Goal: Task Accomplishment & Management: Use online tool/utility

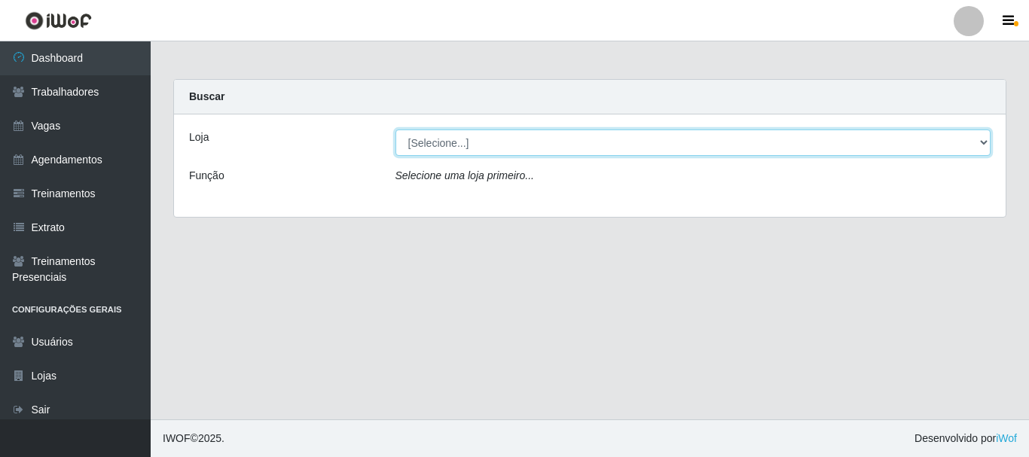
click at [549, 148] on select "[Selecione...] O Cestão - [GEOGRAPHIC_DATA]" at bounding box center [693, 143] width 596 height 26
select select "238"
click at [395, 130] on select "[Selecione...] O Cestão - [GEOGRAPHIC_DATA]" at bounding box center [693, 143] width 596 height 26
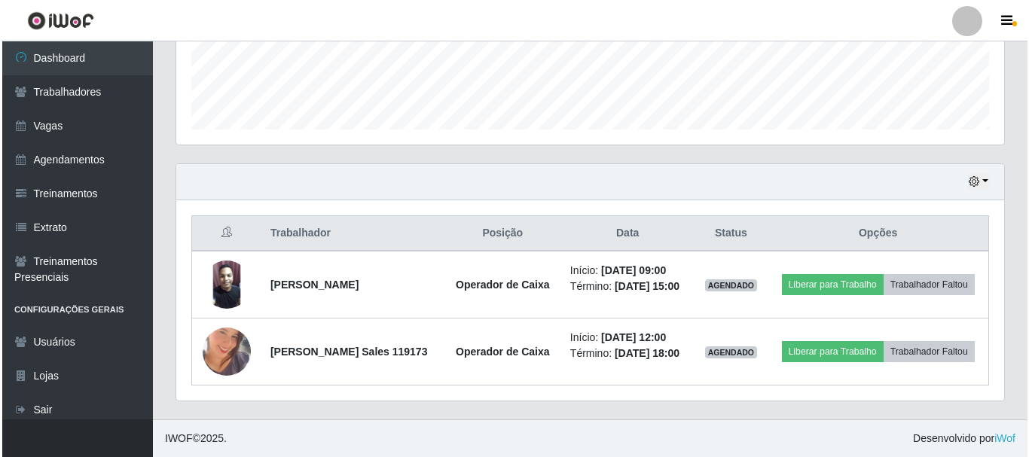
scroll to position [432, 0]
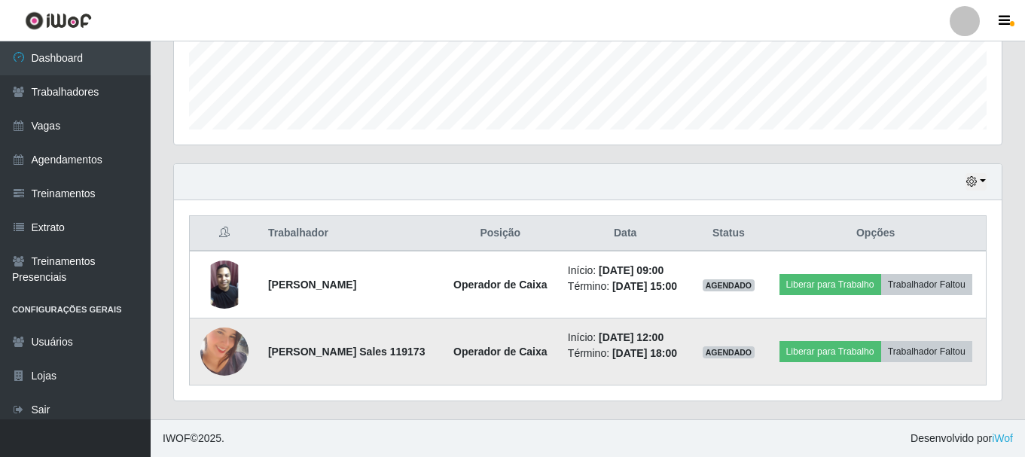
click at [220, 361] on img at bounding box center [224, 352] width 48 height 86
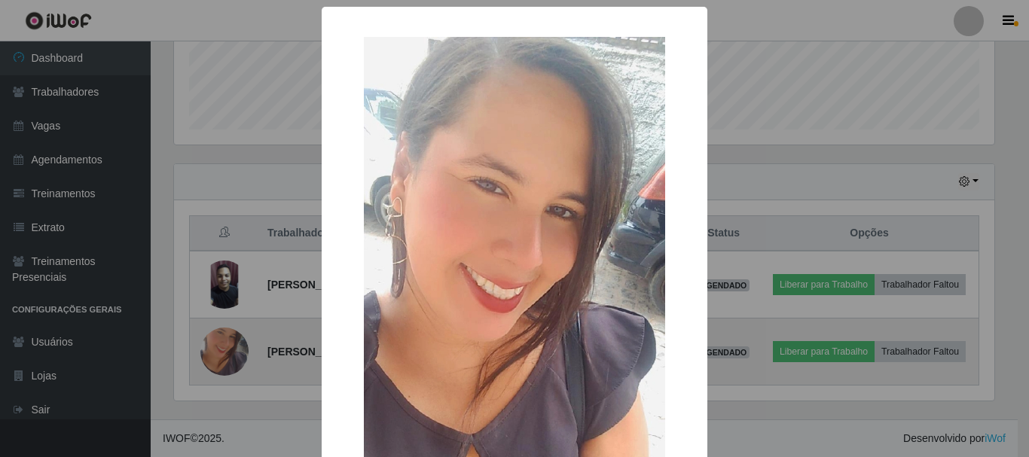
scroll to position [313, 820]
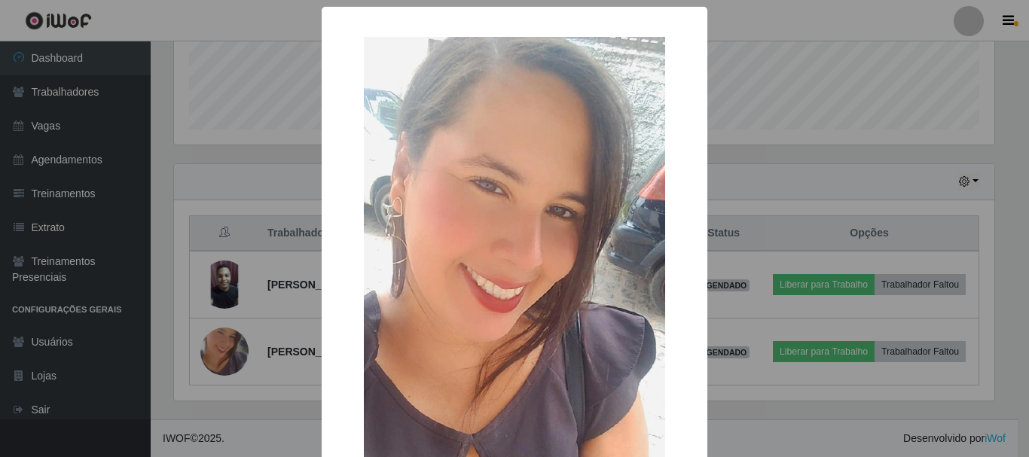
drag, startPoint x: 836, startPoint y: 81, endPoint x: 829, endPoint y: 90, distance: 11.3
click at [836, 81] on div "× OK Cancel" at bounding box center [514, 228] width 1029 height 457
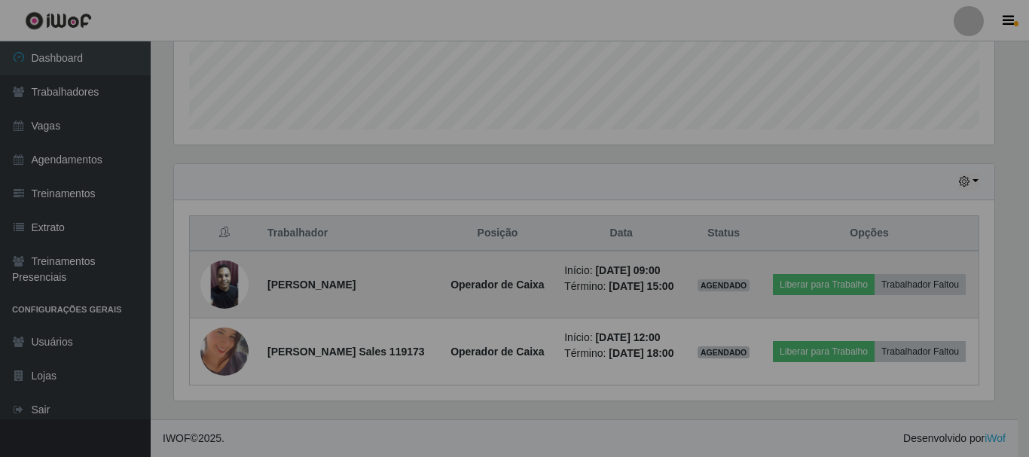
scroll to position [313, 828]
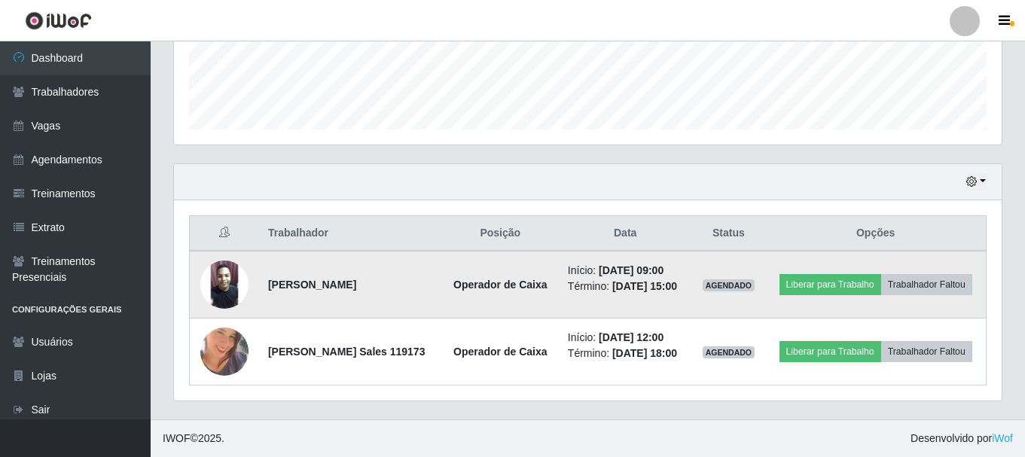
click at [218, 294] on img at bounding box center [224, 285] width 48 height 48
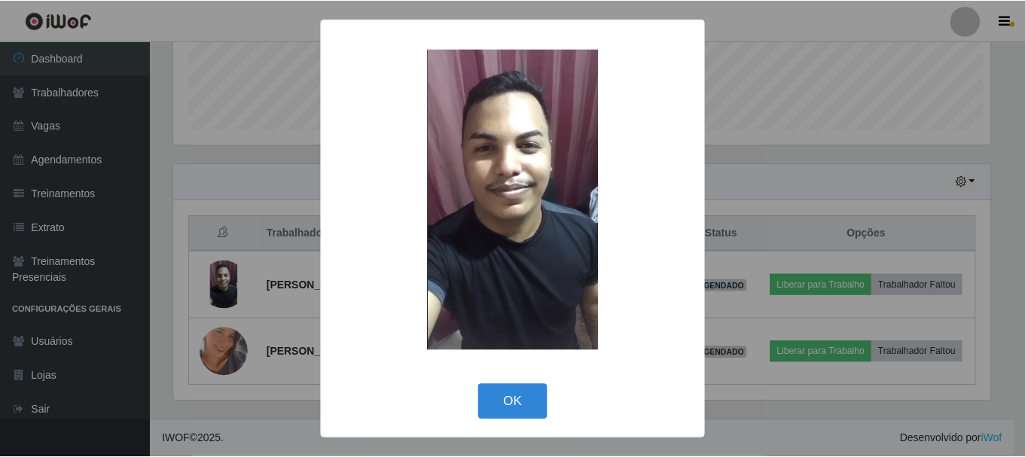
scroll to position [313, 820]
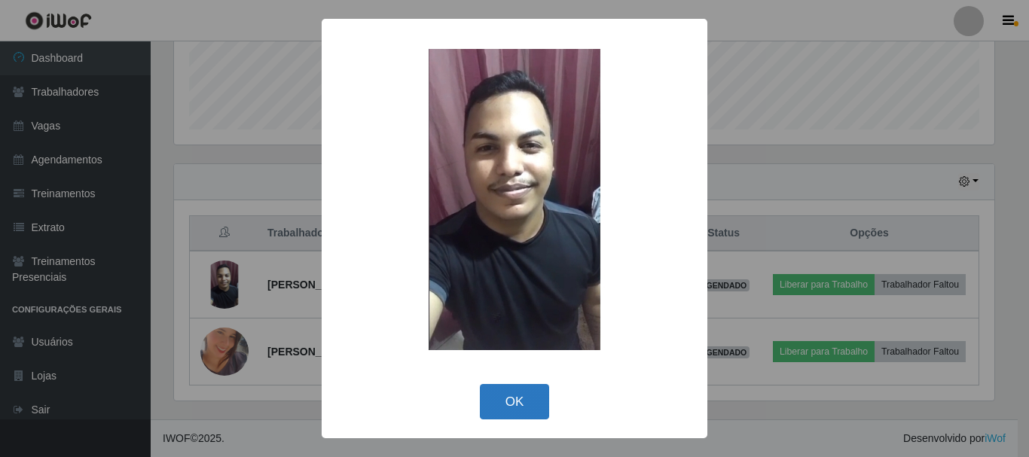
click at [481, 400] on button "OK" at bounding box center [515, 401] width 70 height 35
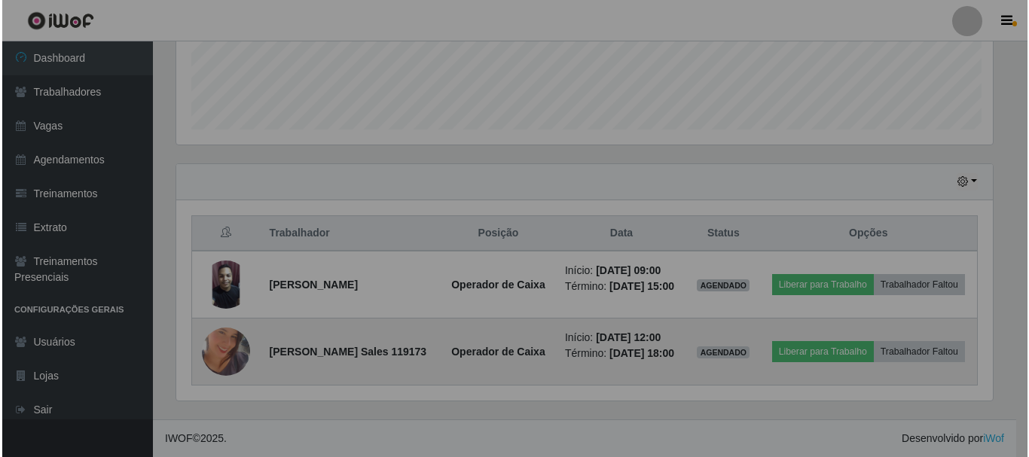
scroll to position [313, 828]
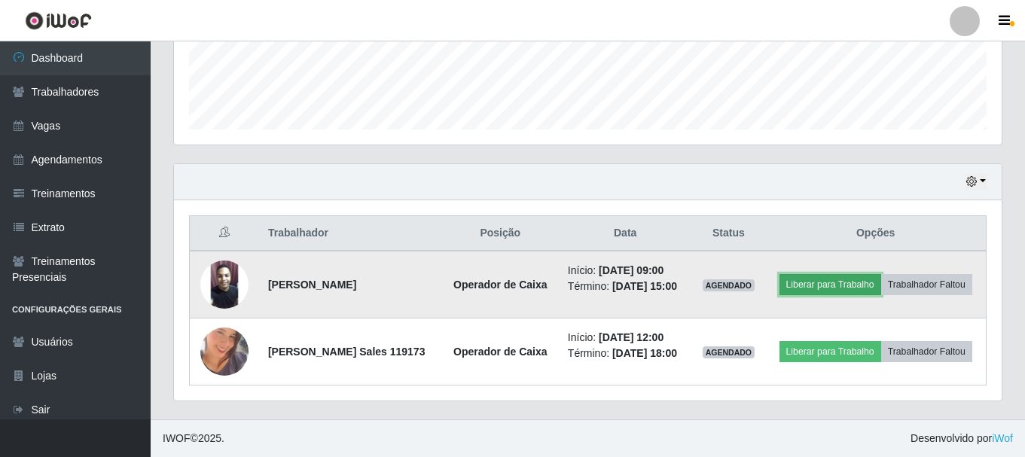
click at [881, 274] on button "Liberar para Trabalho" at bounding box center [831, 284] width 102 height 21
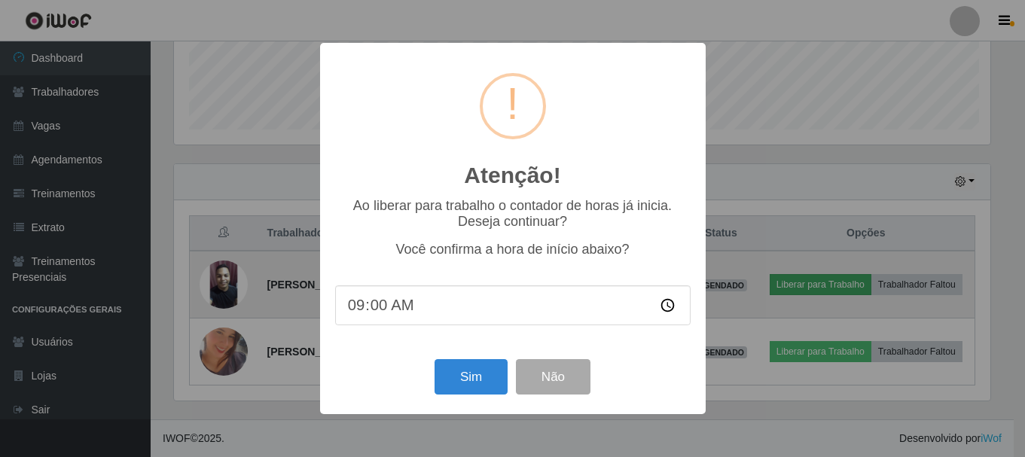
scroll to position [313, 820]
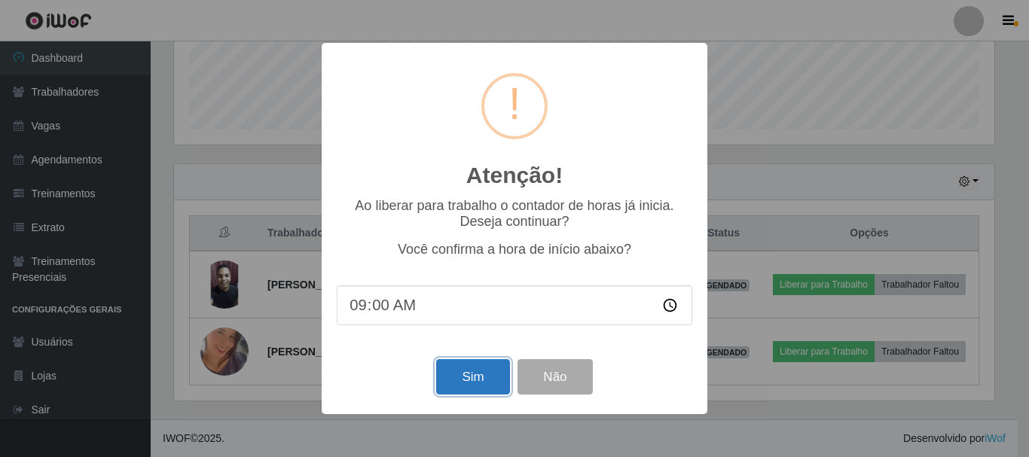
click at [459, 389] on button "Sim" at bounding box center [472, 376] width 73 height 35
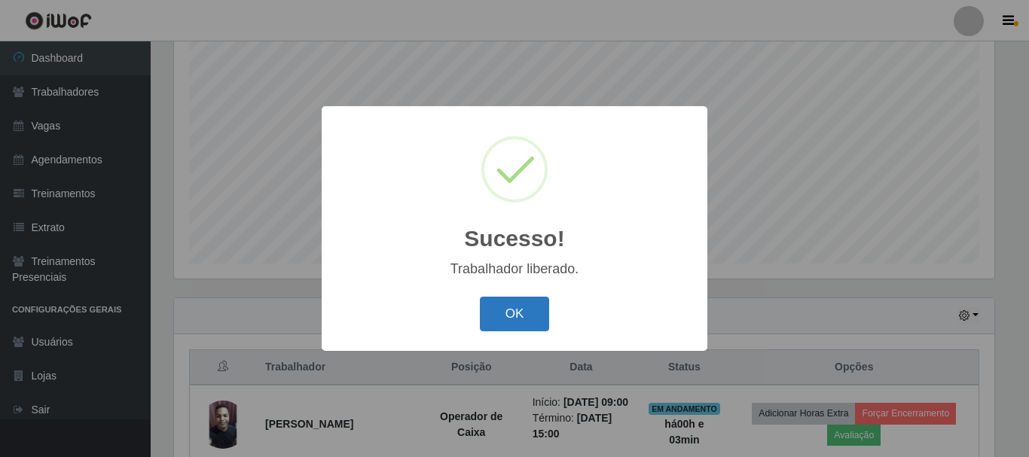
click at [527, 316] on button "OK" at bounding box center [515, 314] width 70 height 35
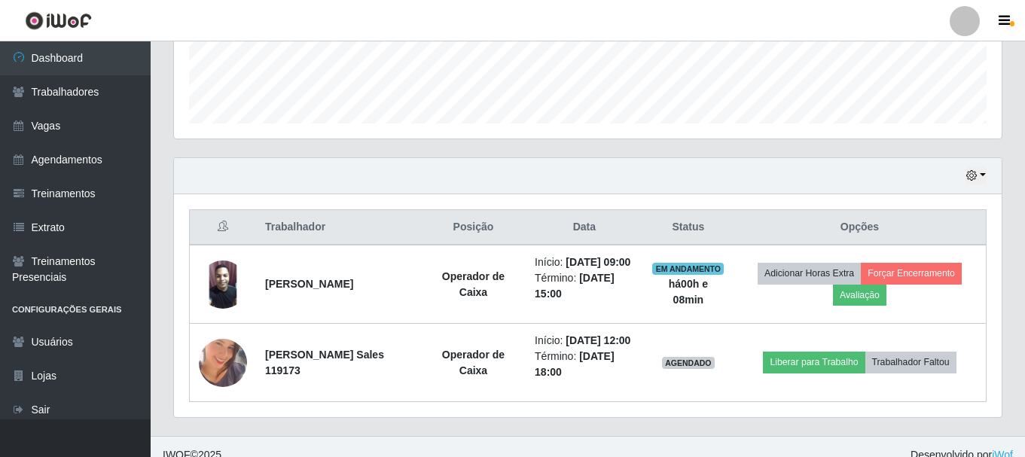
scroll to position [463, 0]
